Goal: Information Seeking & Learning: Find specific page/section

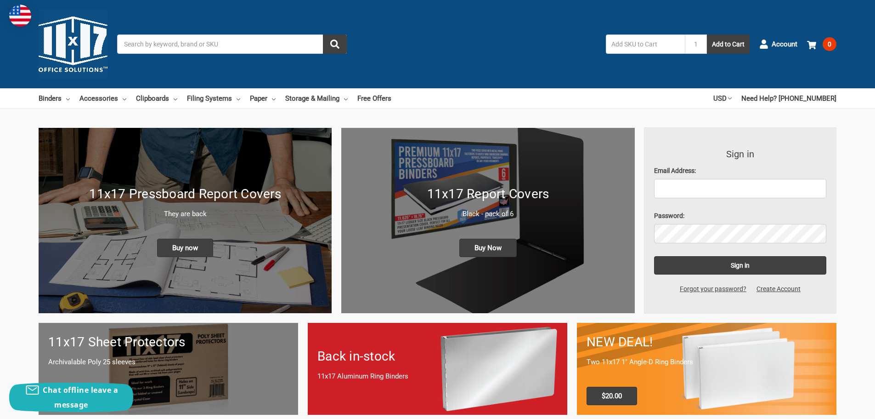
click at [720, 356] on div "NEW DEAL! Two 11x17 1" Angle-D Ring Binders $20.00" at bounding box center [707, 368] width 260 height 91
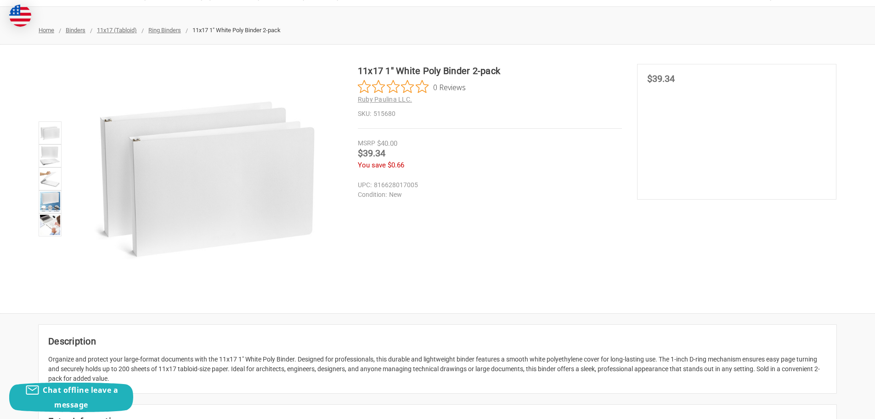
scroll to position [46, 0]
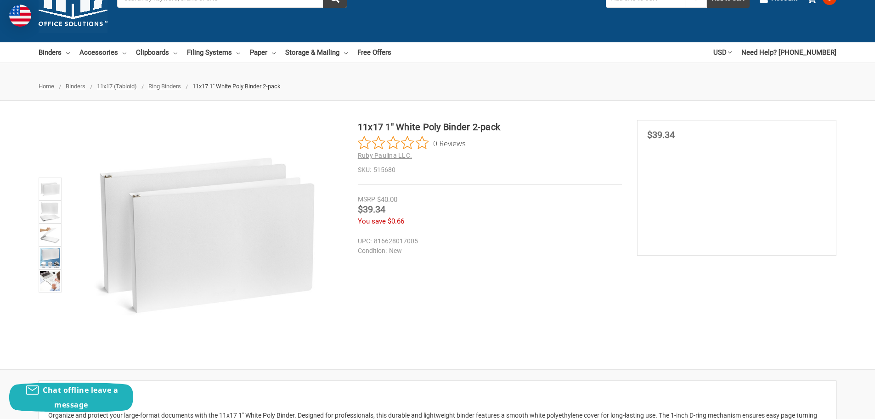
drag, startPoint x: 440, startPoint y: 24, endPoint x: 450, endPoint y: 33, distance: 13.7
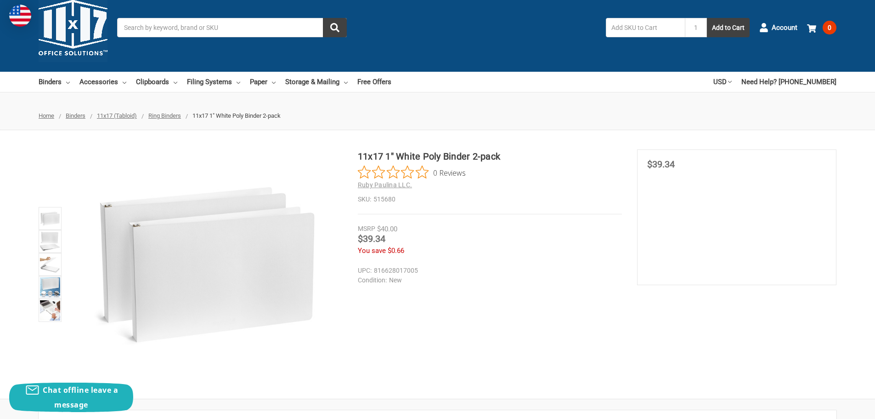
scroll to position [0, 0]
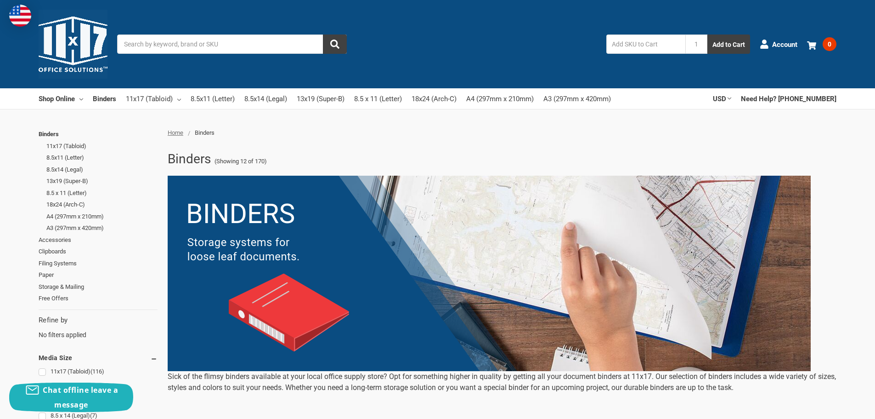
click at [85, 38] on img at bounding box center [73, 44] width 69 height 69
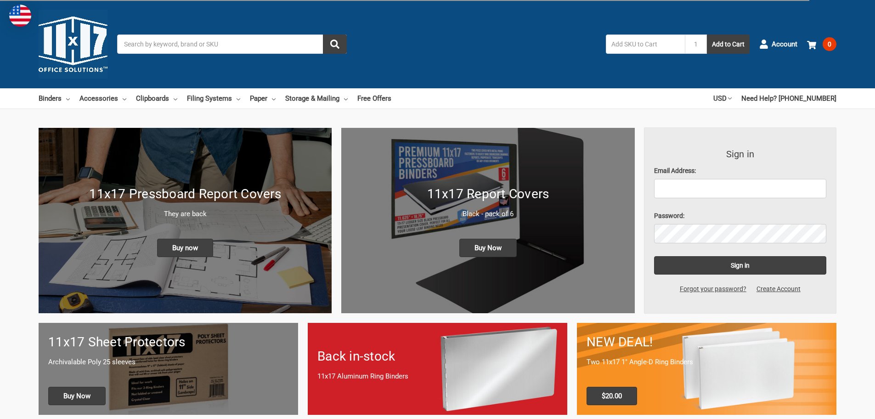
click at [443, 175] on div "11x17 Report Covers Black - pack of 6 Buy Now" at bounding box center [487, 220] width 293 height 91
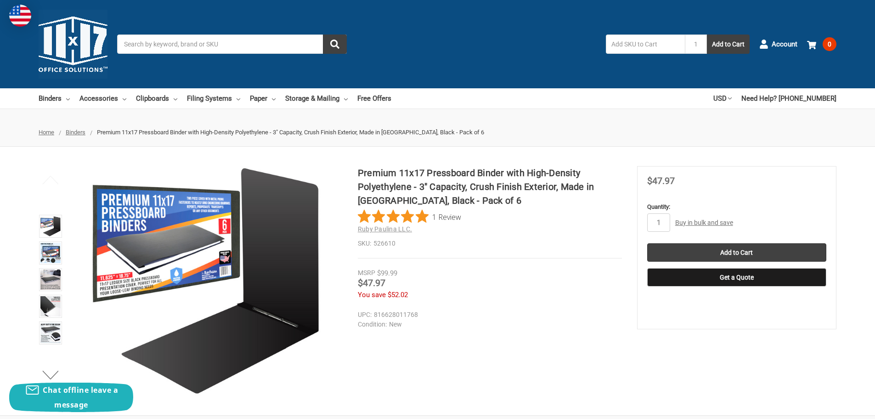
click at [70, 131] on span "Binders" at bounding box center [76, 132] width 20 height 7
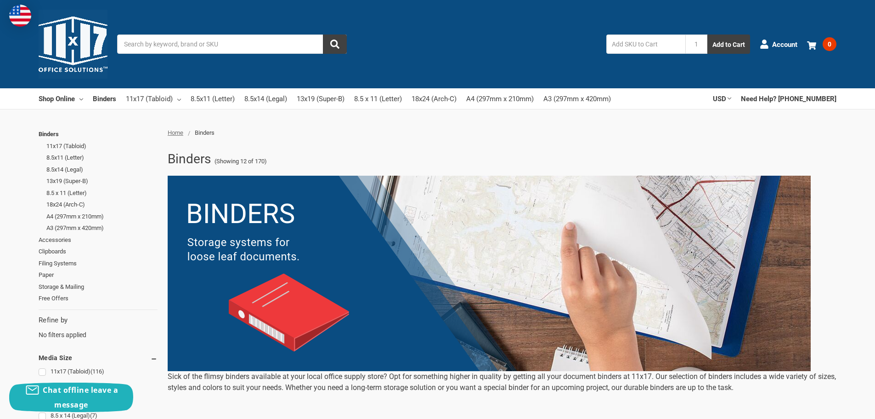
click at [240, 41] on input "Search" at bounding box center [232, 43] width 230 height 19
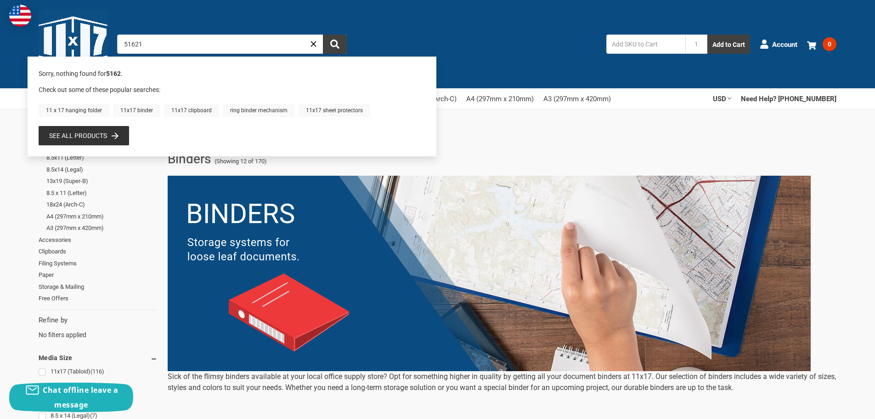
type input "516210"
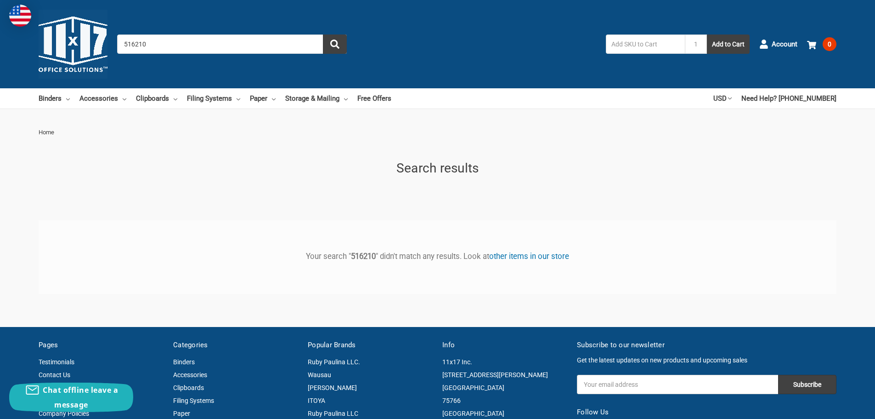
click at [243, 44] on input "516210" at bounding box center [232, 43] width 230 height 19
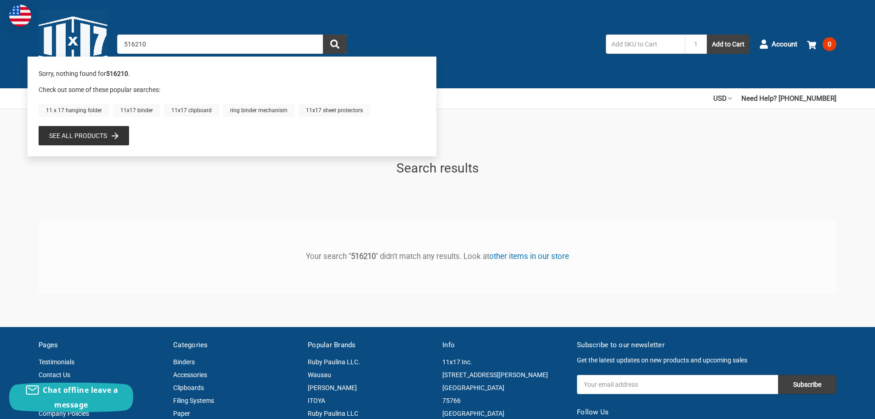
click at [241, 41] on input "516210" at bounding box center [232, 43] width 230 height 19
click at [240, 41] on input "516210" at bounding box center [232, 43] width 230 height 19
drag, startPoint x: 214, startPoint y: 42, endPoint x: 113, endPoint y: 39, distance: 100.7
click at [113, 39] on div "Toggle menu Search 516210 1 Add to Cart Account 0 Your Cart Your Cart Is Empty.…" at bounding box center [437, 44] width 875 height 88
click at [150, 49] on input "516210" at bounding box center [232, 43] width 230 height 19
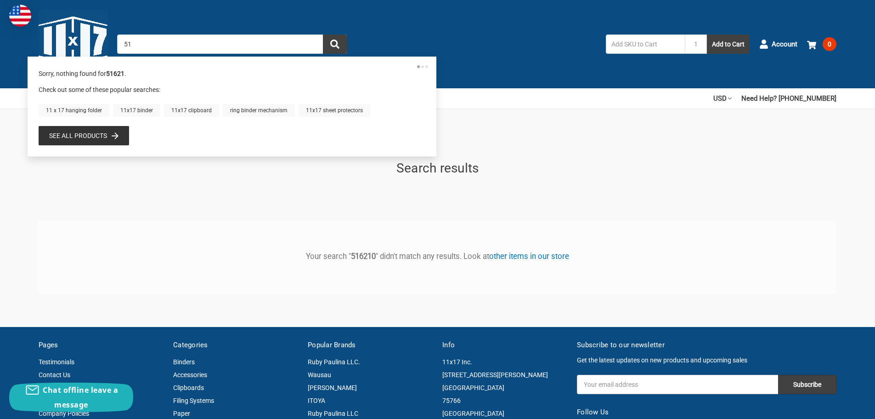
type input "5"
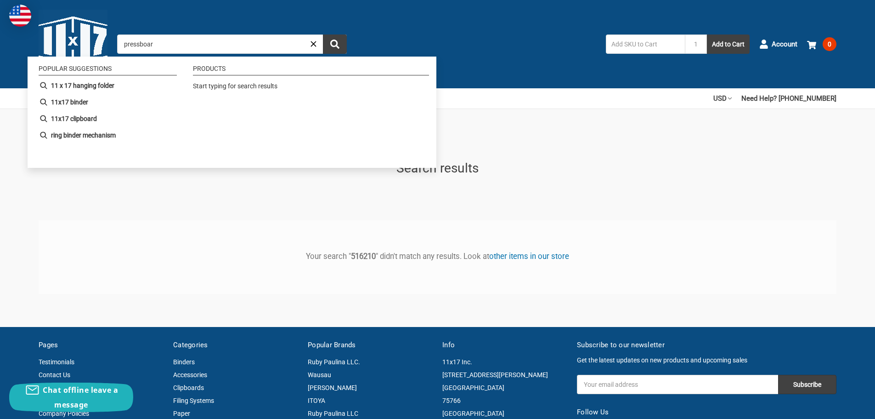
type input "pressboard"
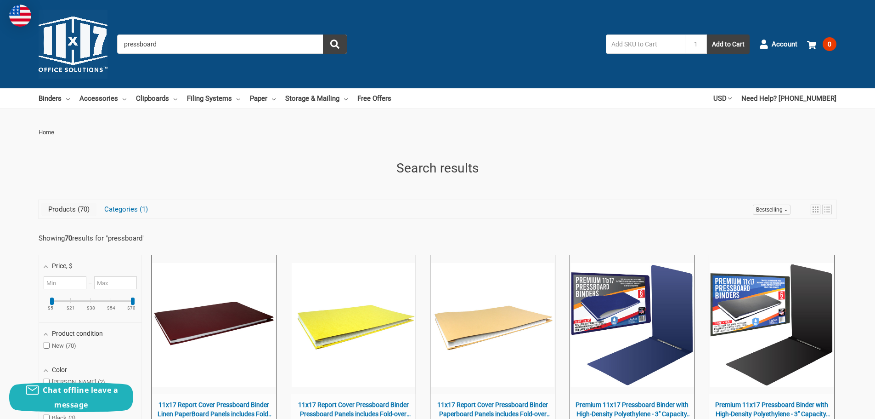
click at [208, 43] on input "pressboard" at bounding box center [232, 43] width 230 height 19
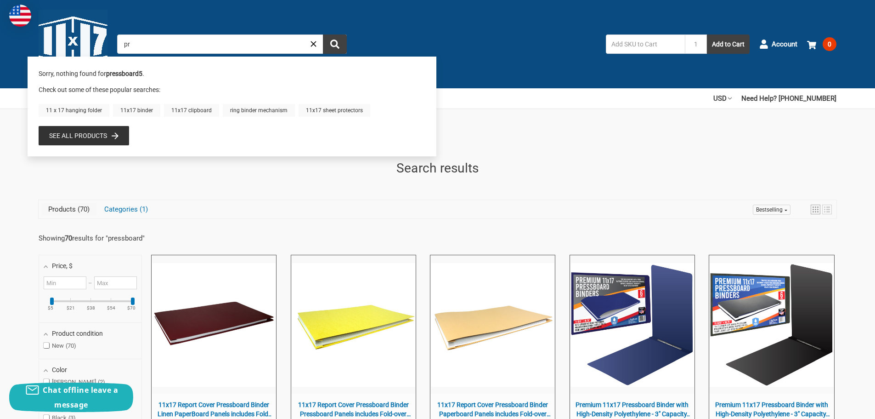
type input "p"
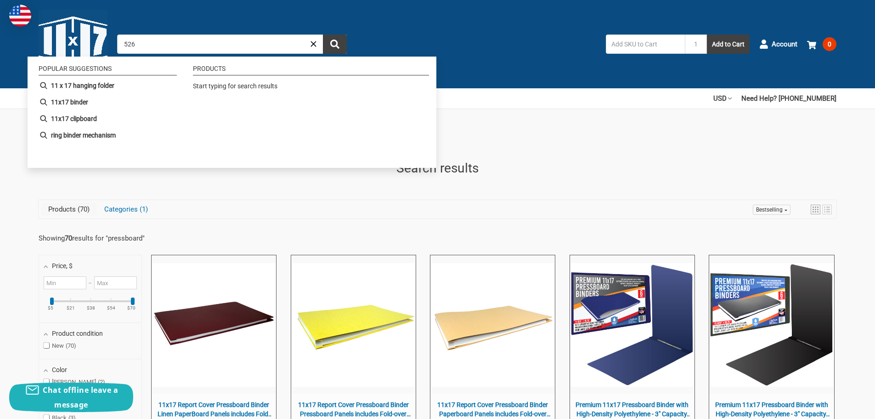
type input "5262"
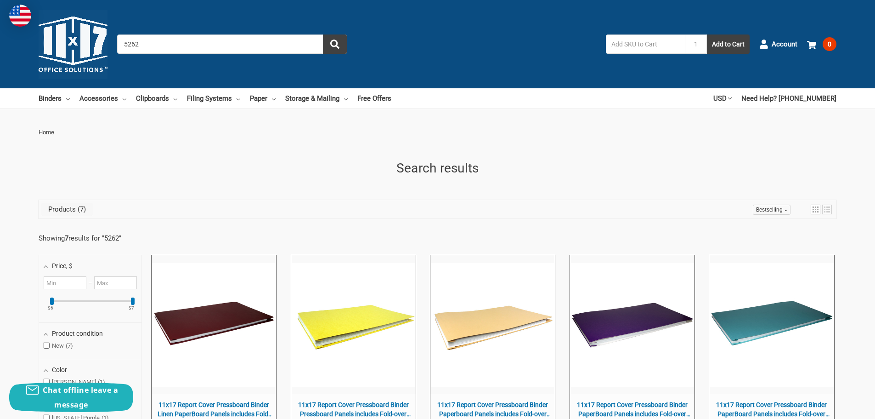
click at [211, 47] on input "5262" at bounding box center [232, 43] width 230 height 19
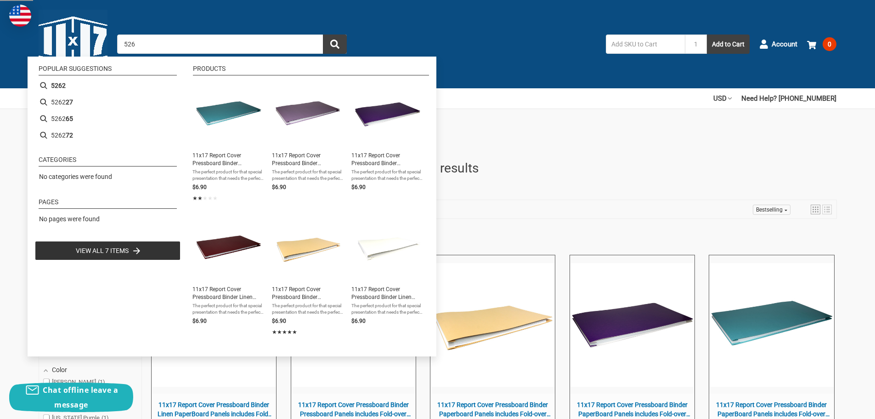
type input "5263"
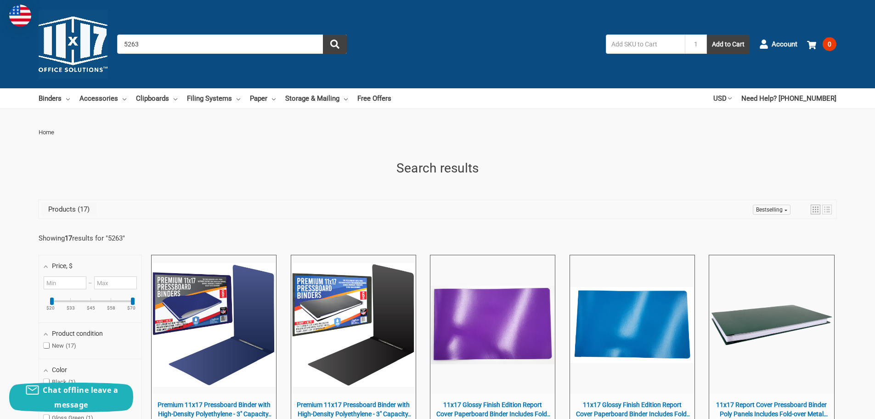
click at [215, 44] on input "5263" at bounding box center [232, 43] width 230 height 19
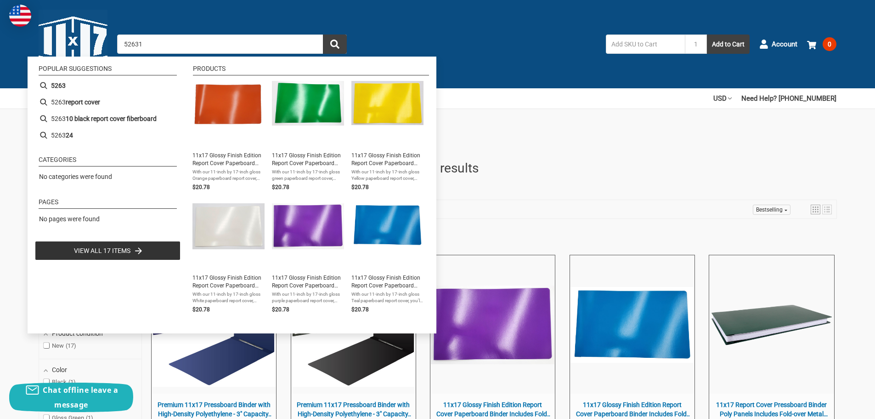
type input "526319"
